Goal: Information Seeking & Learning: Learn about a topic

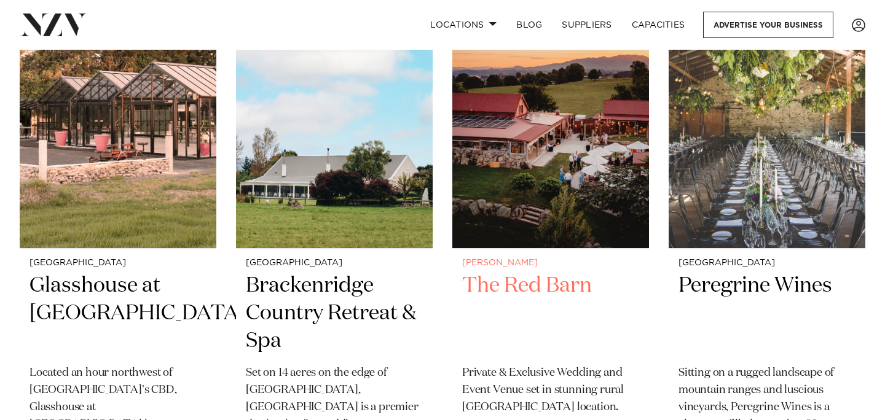
scroll to position [1336, 0]
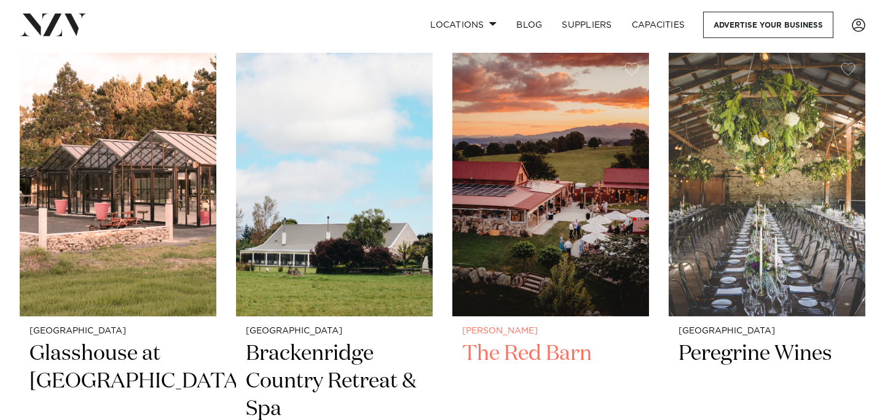
click at [524, 355] on h2 "The Red Barn" at bounding box center [550, 381] width 177 height 83
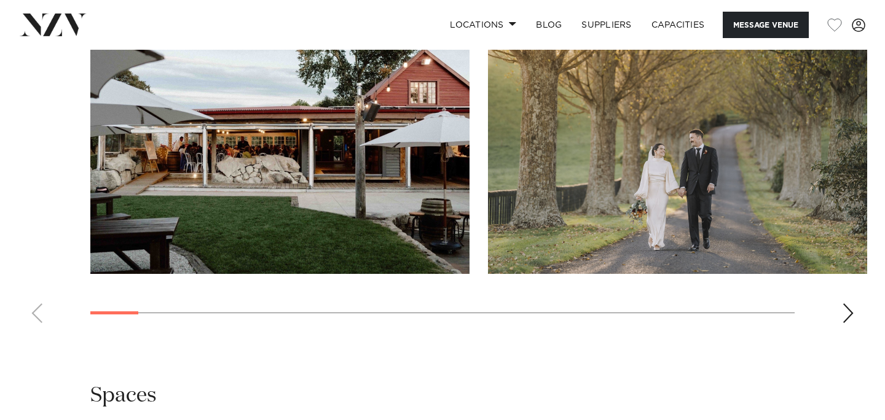
scroll to position [1218, 0]
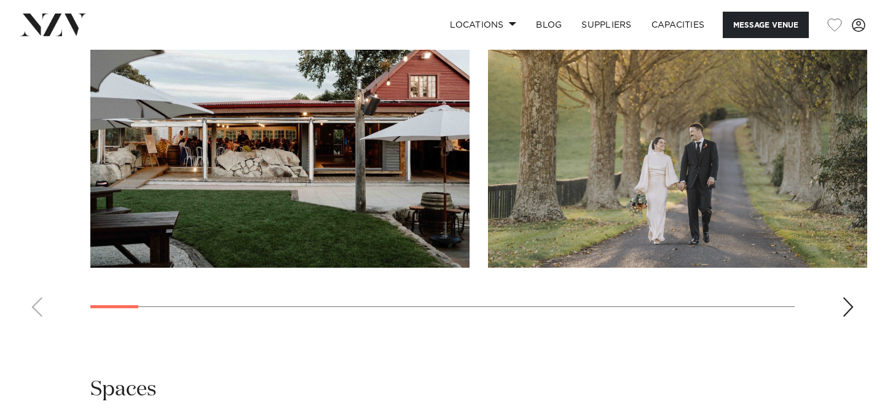
click at [852, 304] on div "Next slide" at bounding box center [848, 307] width 12 height 20
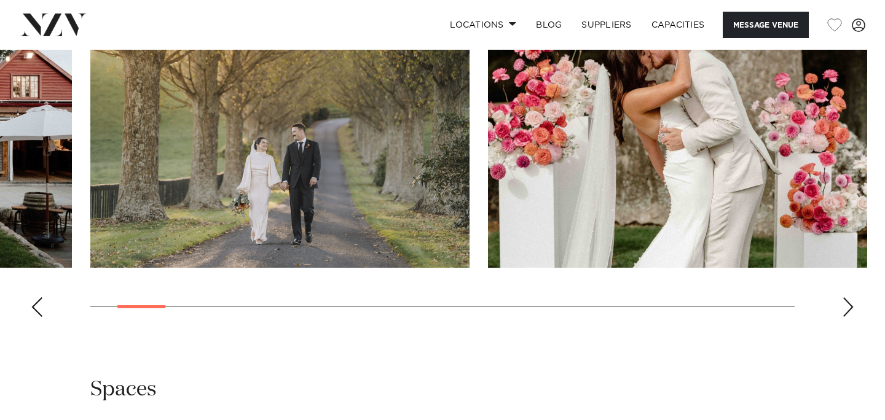
click at [851, 306] on div "Next slide" at bounding box center [848, 307] width 12 height 20
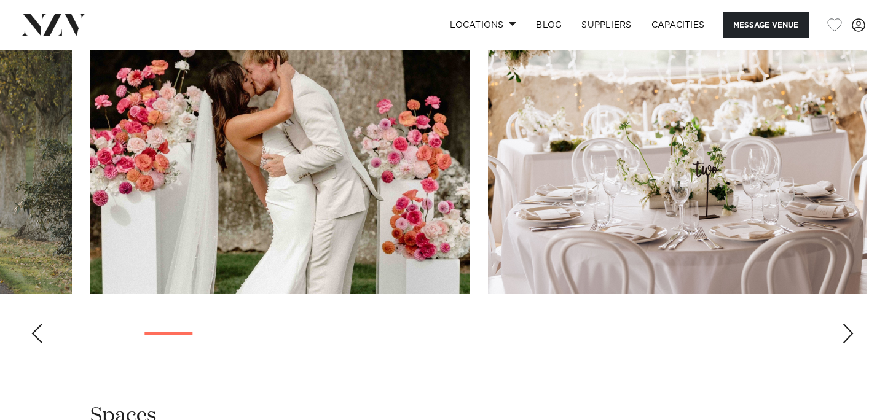
scroll to position [1195, 0]
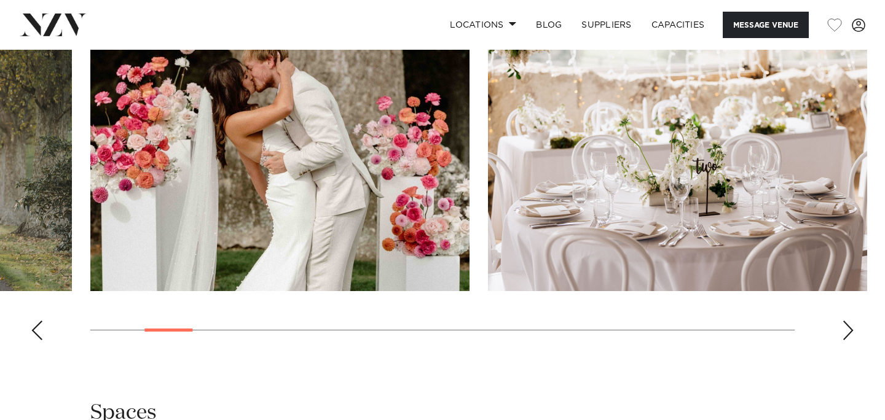
click at [849, 333] on div "Next slide" at bounding box center [848, 331] width 12 height 20
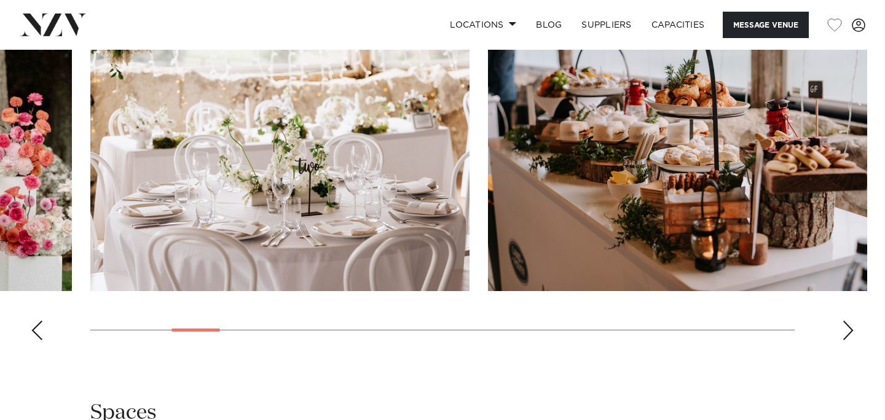
click at [849, 333] on div "Next slide" at bounding box center [848, 331] width 12 height 20
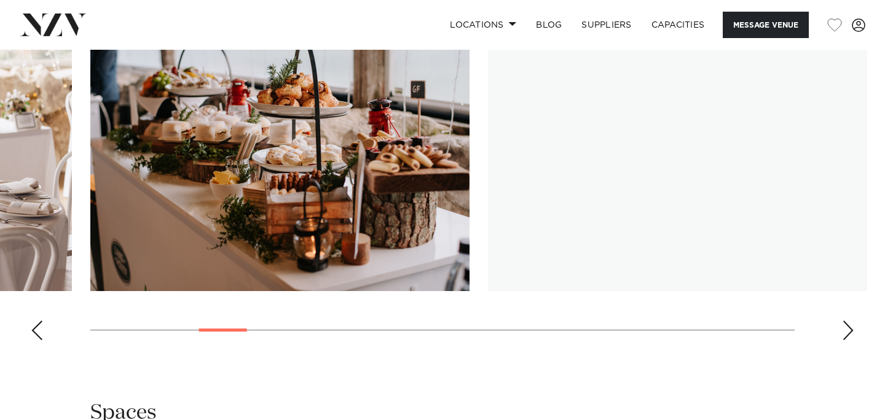
click at [849, 333] on div "Next slide" at bounding box center [848, 331] width 12 height 20
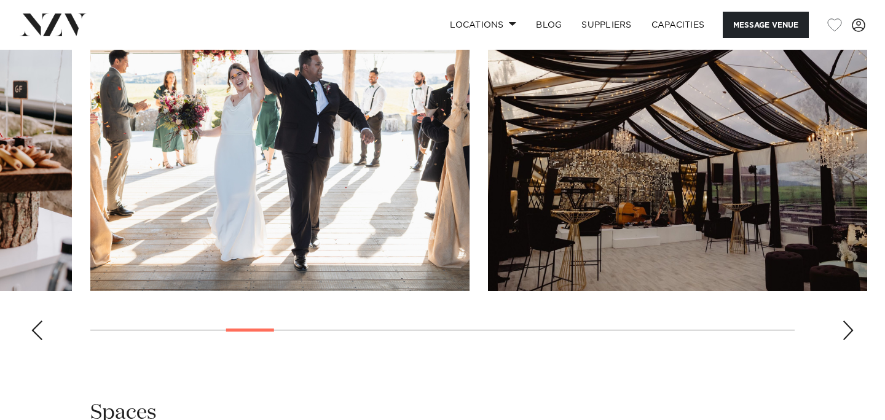
click at [849, 333] on div "Next slide" at bounding box center [848, 331] width 12 height 20
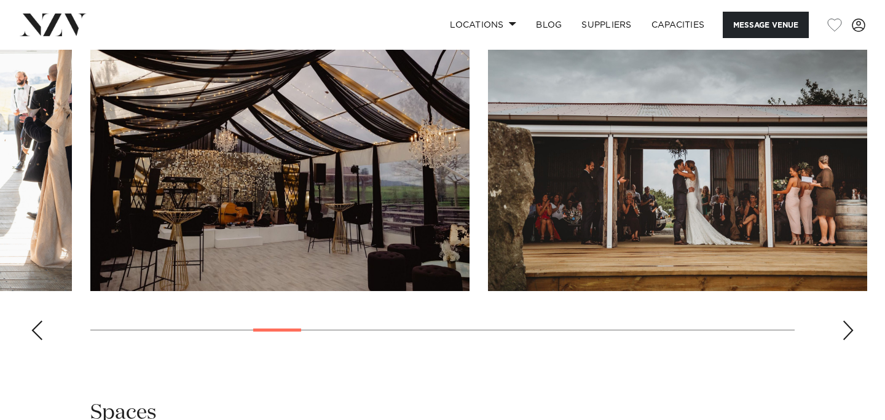
click at [849, 331] on div "Next slide" at bounding box center [848, 331] width 12 height 20
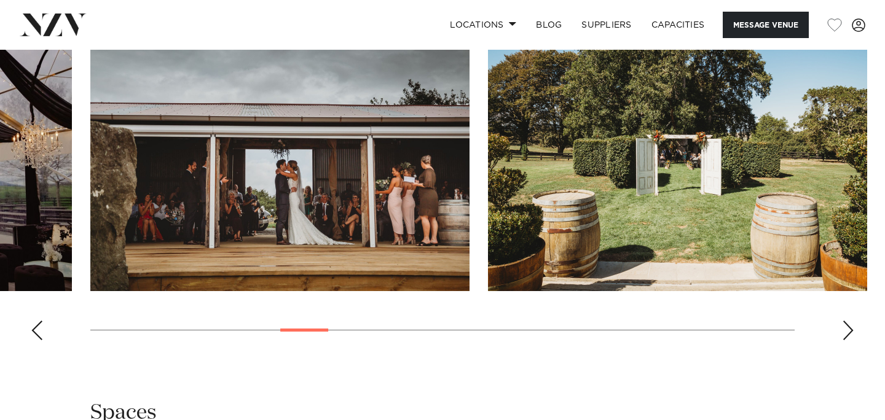
click at [849, 331] on div "Next slide" at bounding box center [848, 331] width 12 height 20
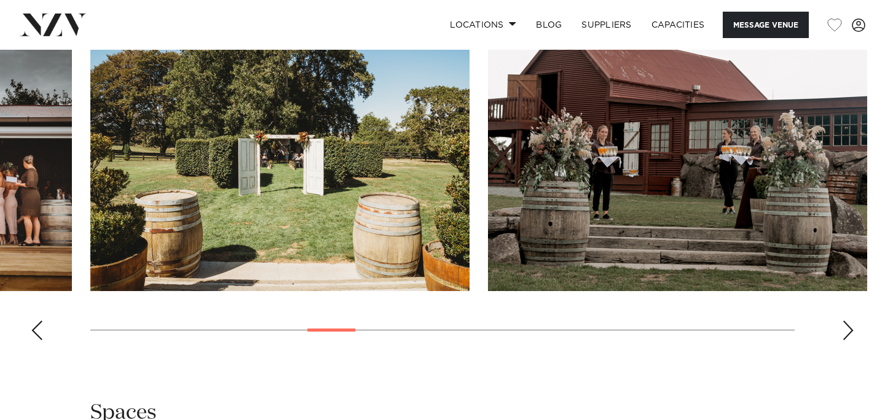
click at [33, 332] on div "Previous slide" at bounding box center [37, 331] width 12 height 20
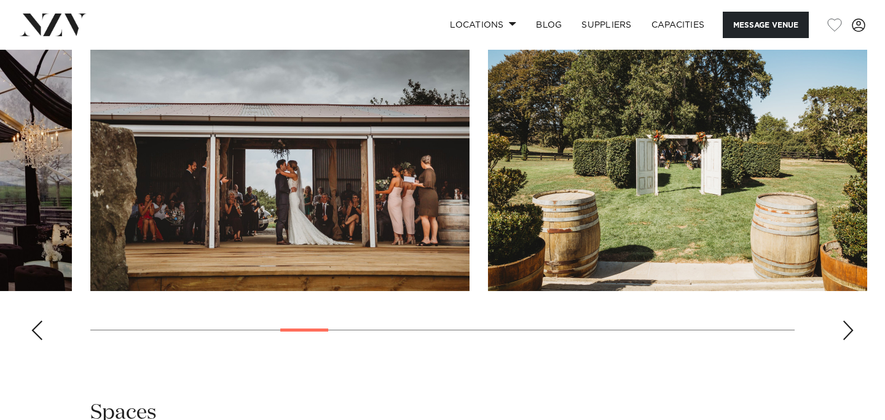
click at [33, 332] on div "Previous slide" at bounding box center [37, 331] width 12 height 20
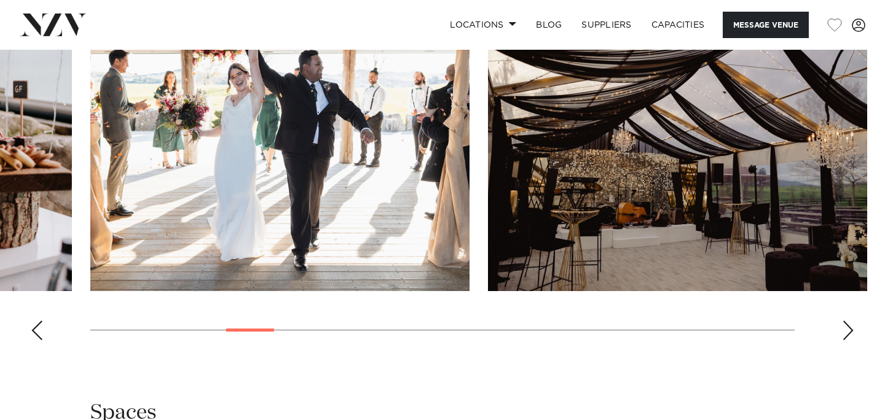
click at [849, 328] on div "Next slide" at bounding box center [848, 331] width 12 height 20
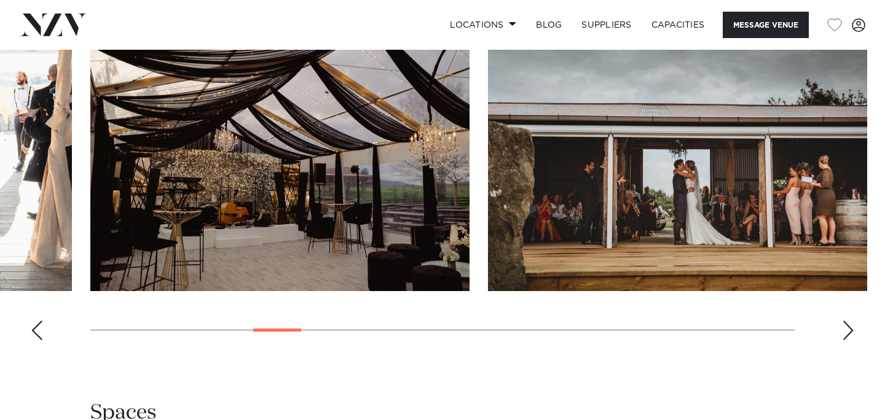
click at [849, 328] on div "Next slide" at bounding box center [848, 331] width 12 height 20
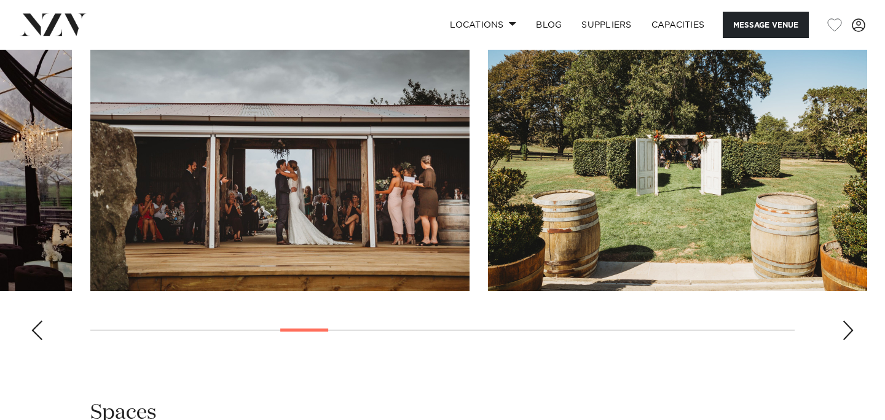
click at [849, 328] on div "Next slide" at bounding box center [848, 331] width 12 height 20
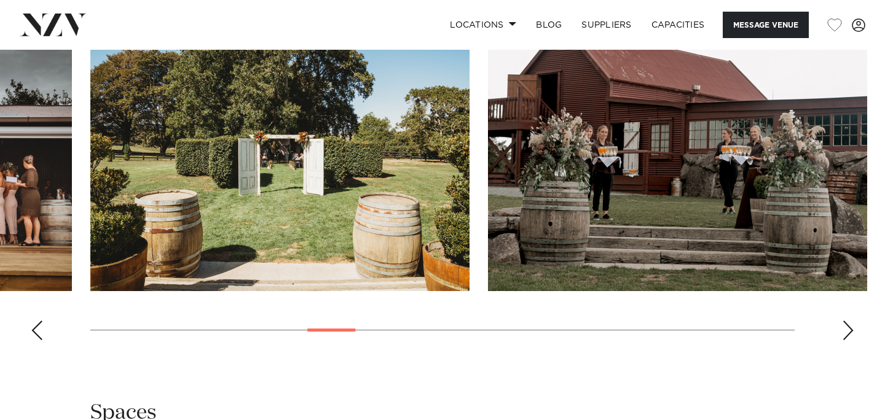
click at [849, 328] on div "Next slide" at bounding box center [848, 331] width 12 height 20
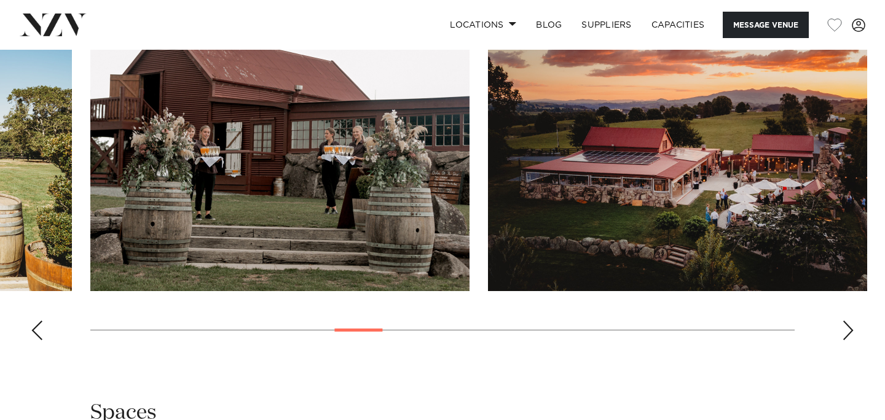
click at [849, 328] on div "Next slide" at bounding box center [848, 331] width 12 height 20
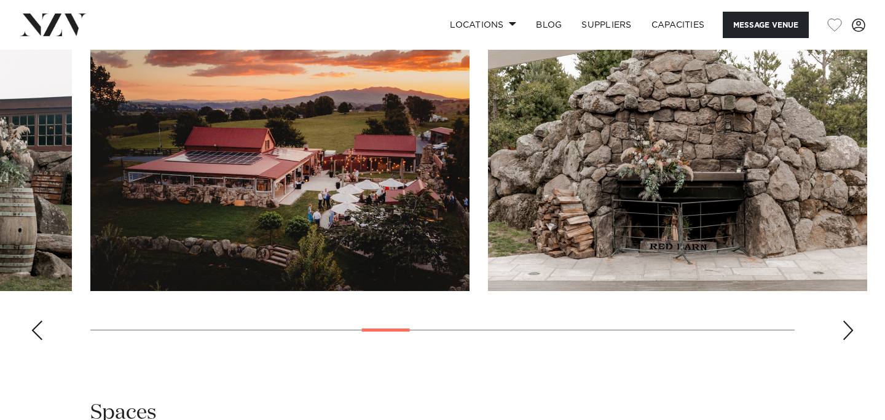
click at [849, 328] on div "Next slide" at bounding box center [848, 331] width 12 height 20
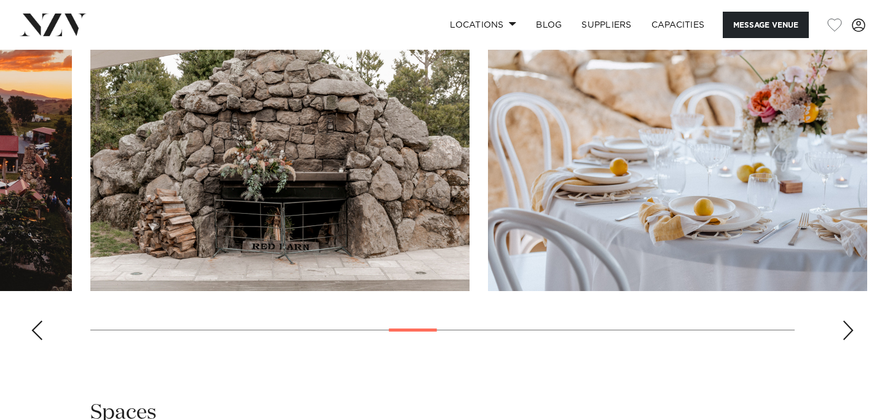
click at [849, 328] on div "Next slide" at bounding box center [848, 331] width 12 height 20
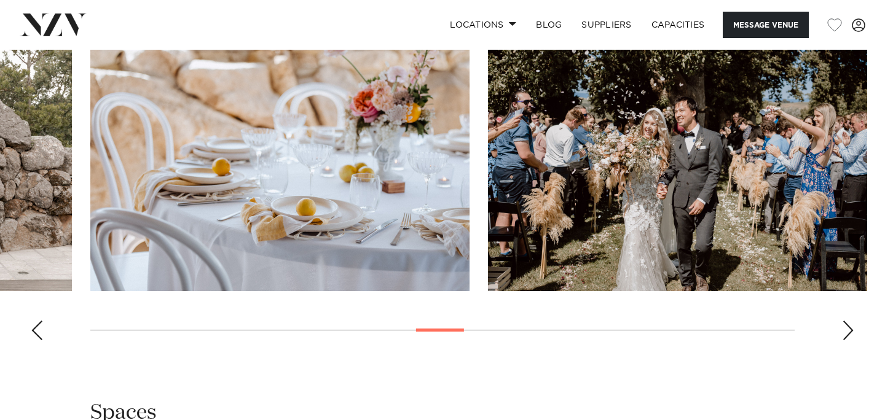
click at [849, 328] on div "Next slide" at bounding box center [848, 331] width 12 height 20
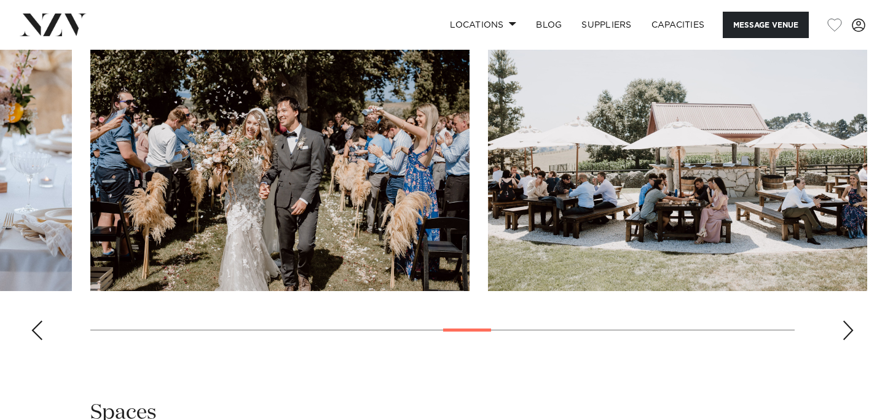
click at [849, 328] on div "Next slide" at bounding box center [848, 331] width 12 height 20
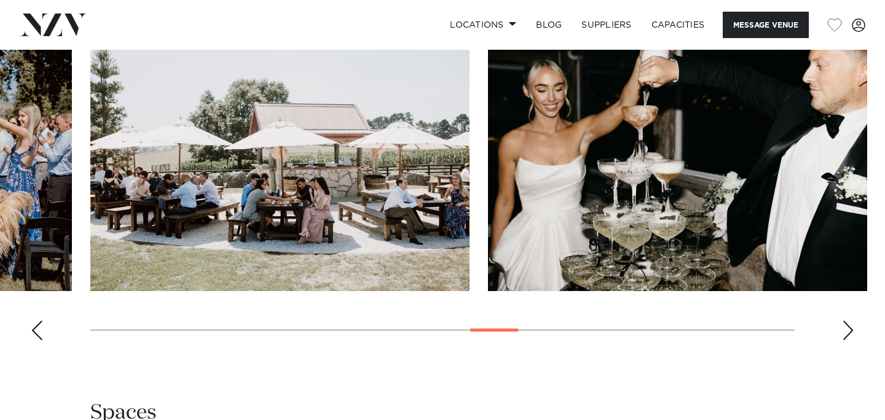
click at [849, 328] on div "Next slide" at bounding box center [848, 331] width 12 height 20
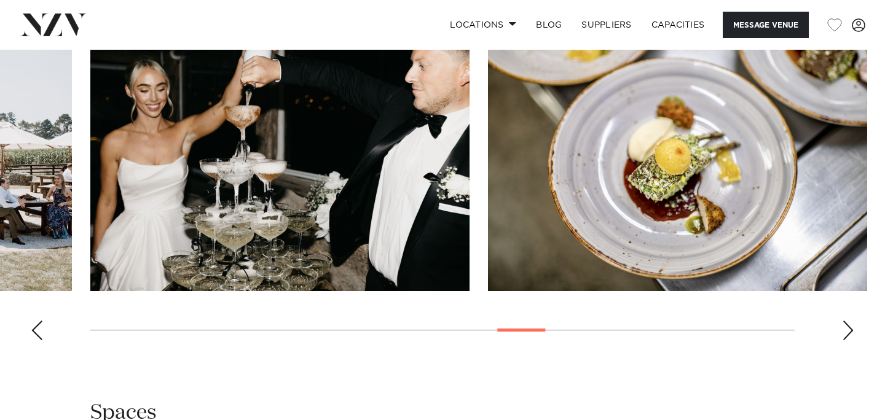
click at [849, 328] on div "Next slide" at bounding box center [848, 331] width 12 height 20
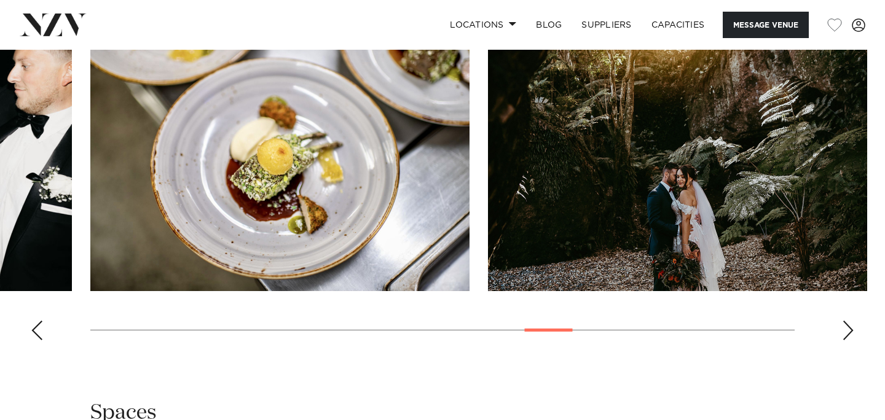
click at [849, 328] on div "Next slide" at bounding box center [848, 331] width 12 height 20
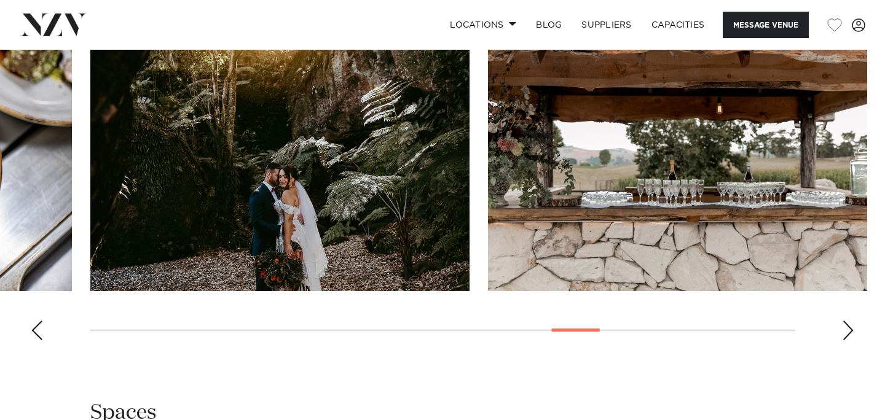
click at [849, 328] on div "Next slide" at bounding box center [848, 331] width 12 height 20
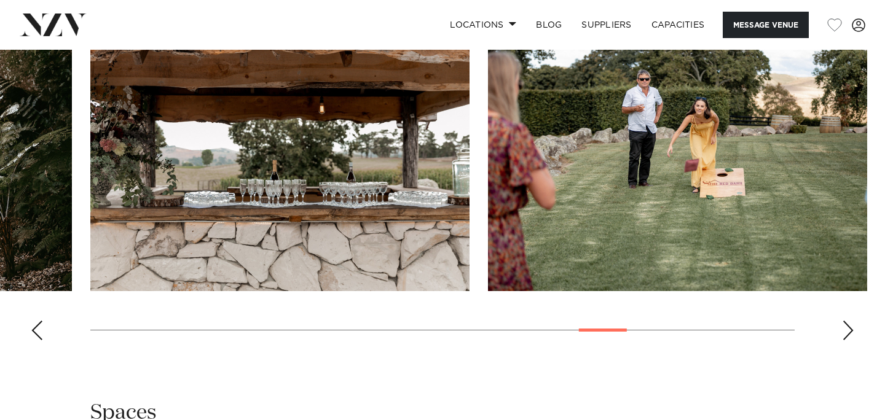
click at [849, 328] on div "Next slide" at bounding box center [848, 331] width 12 height 20
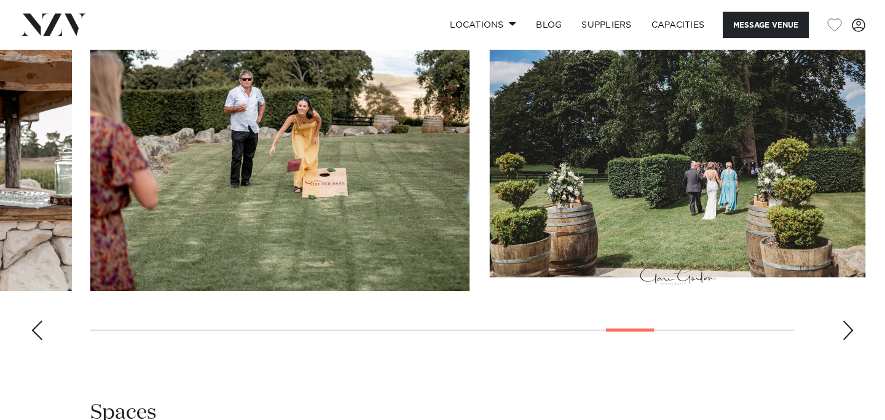
click at [849, 328] on div "Next slide" at bounding box center [848, 331] width 12 height 20
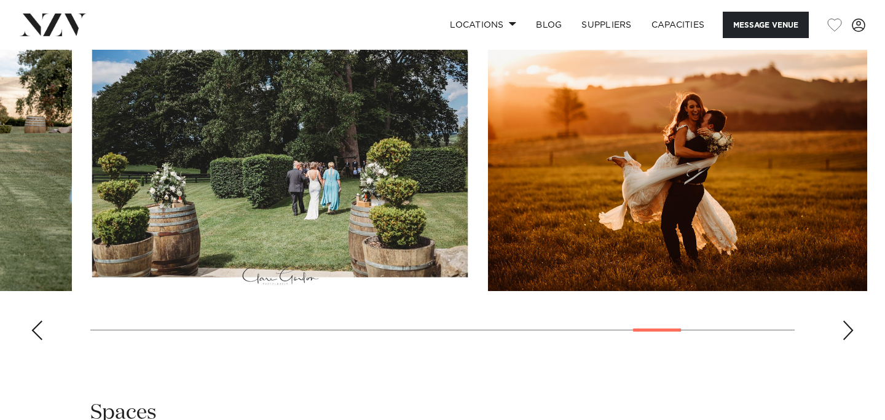
click at [849, 328] on div "Next slide" at bounding box center [848, 331] width 12 height 20
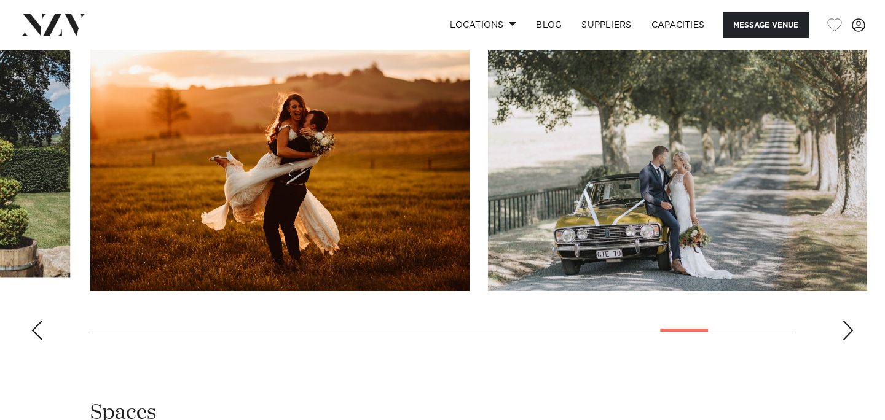
click at [849, 328] on div "Next slide" at bounding box center [848, 331] width 12 height 20
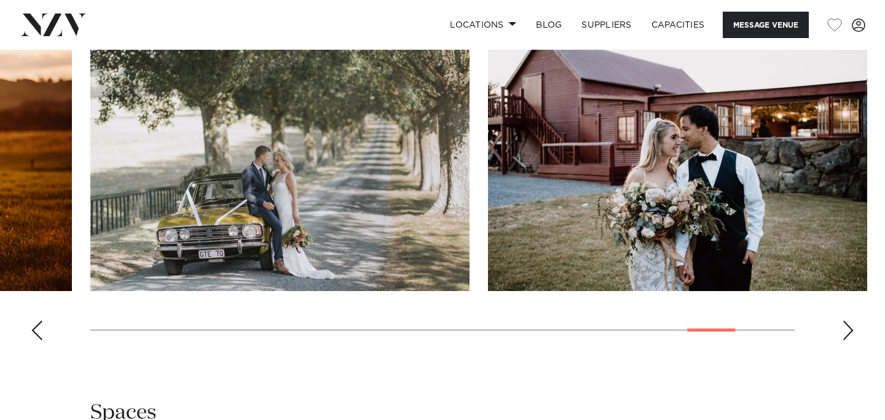
click at [849, 328] on div "Next slide" at bounding box center [848, 331] width 12 height 20
